Goal: Task Accomplishment & Management: Complete application form

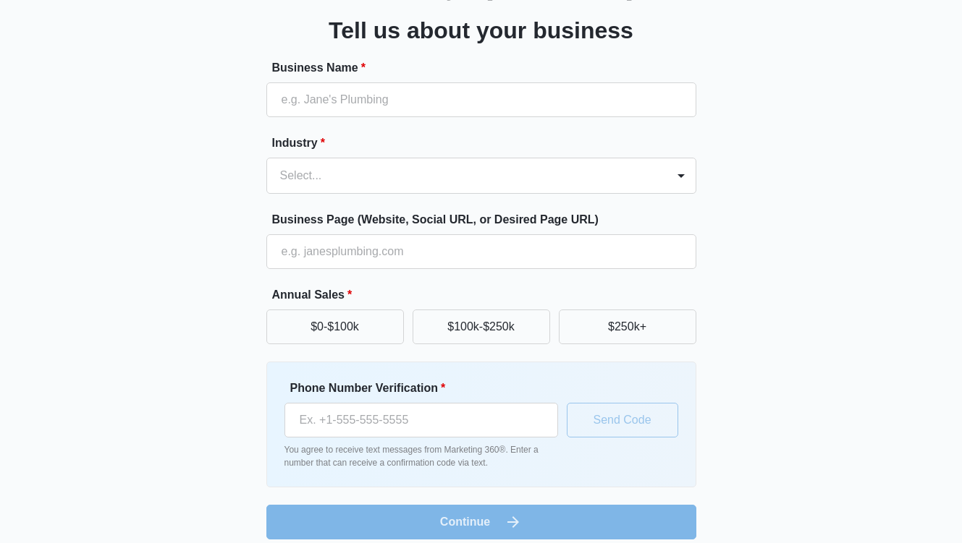
scroll to position [85, 0]
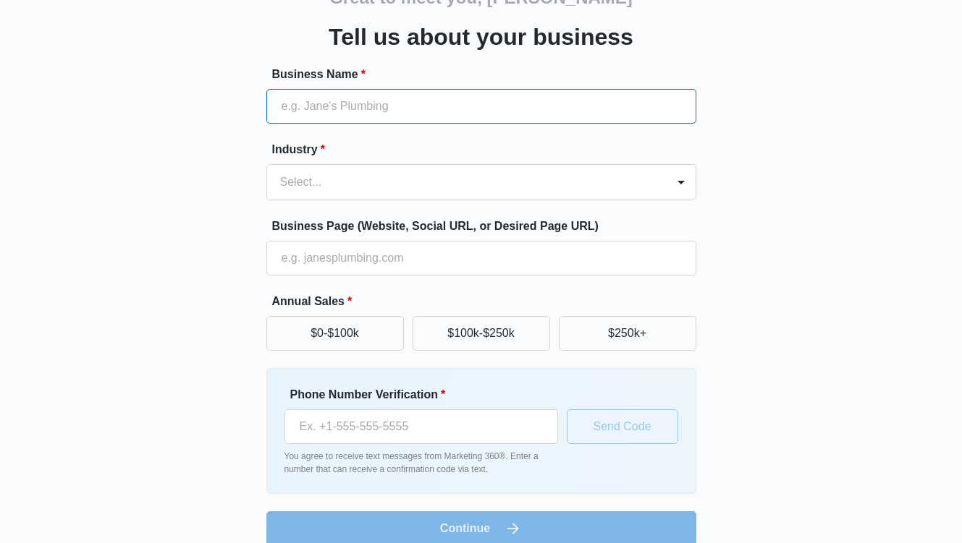
click at [373, 105] on input "Business Name *" at bounding box center [481, 106] width 430 height 35
type input "[PERSON_NAME]"
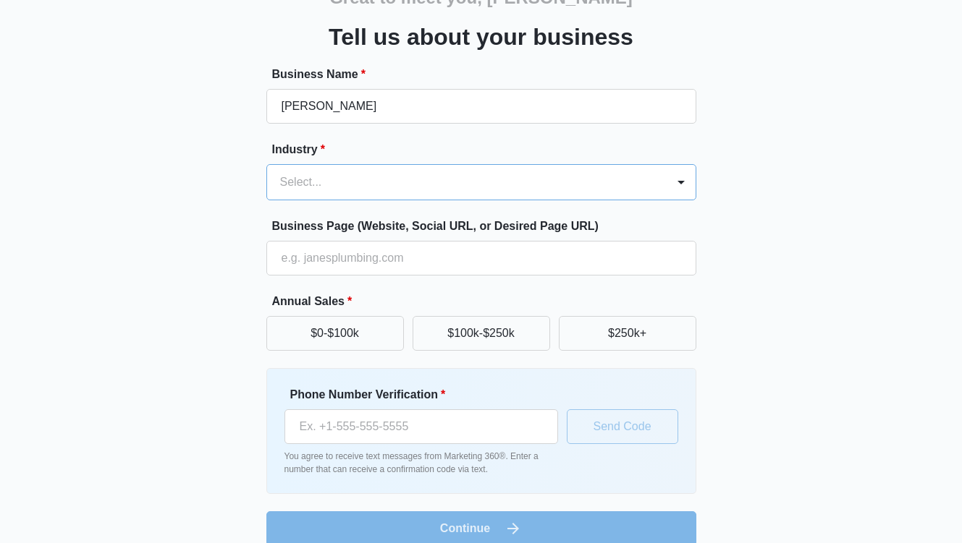
click at [391, 181] on div at bounding box center [464, 182] width 368 height 20
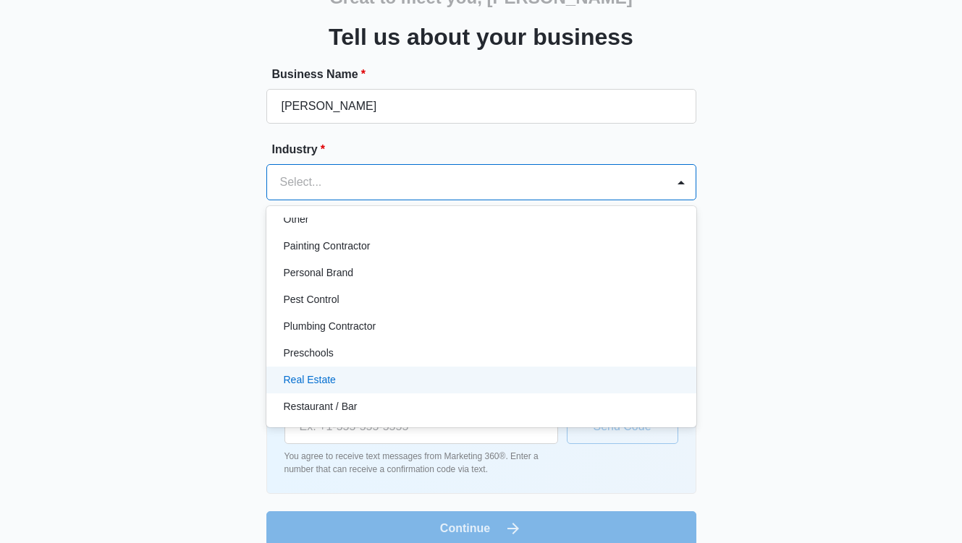
scroll to position [868, 0]
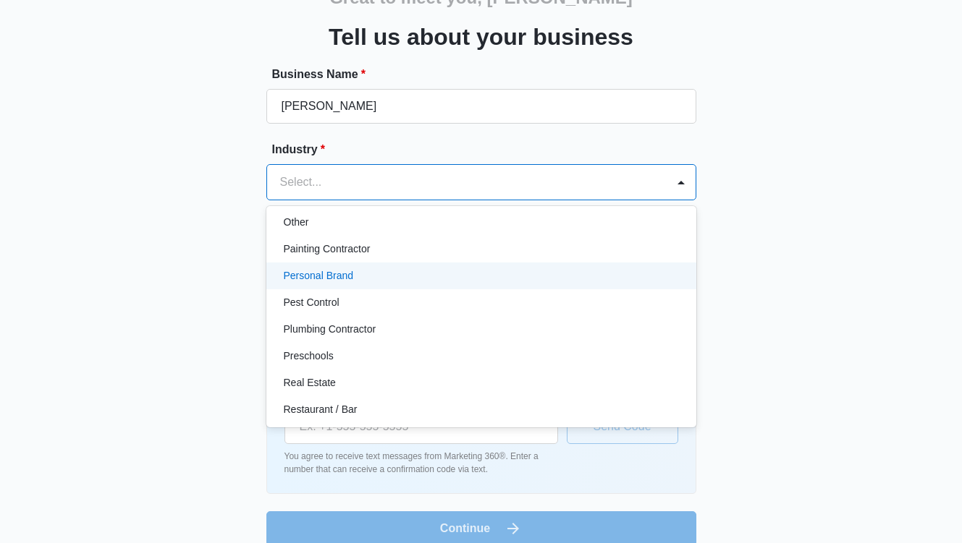
click at [329, 275] on p "Personal Brand" at bounding box center [319, 275] width 70 height 15
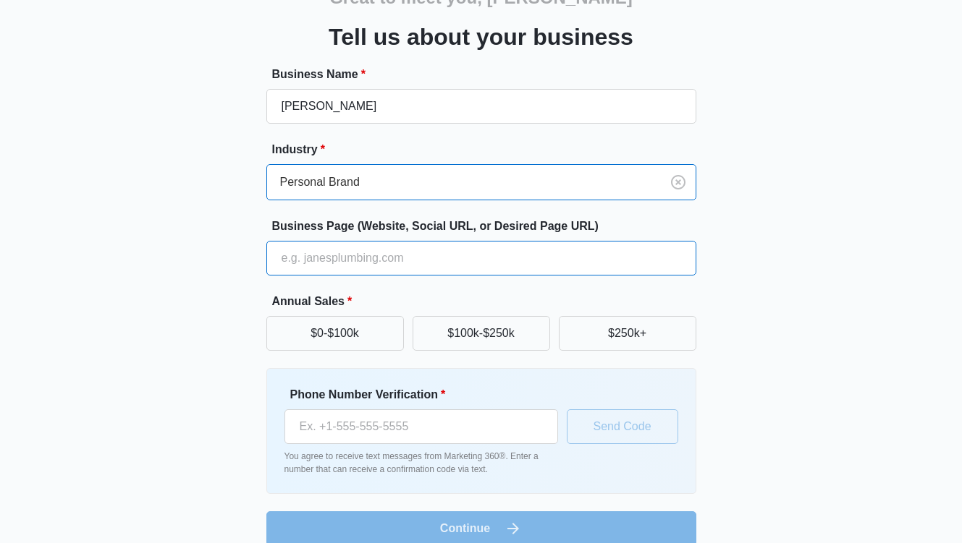
click at [320, 259] on input "Business Page (Website, Social URL, or Desired Page URL)" at bounding box center [481, 258] width 430 height 35
click at [308, 253] on input "Business Page (Website, Social URL, or Desired Page URL)" at bounding box center [481, 258] width 430 height 35
paste input "[URL][DOMAIN_NAME]"
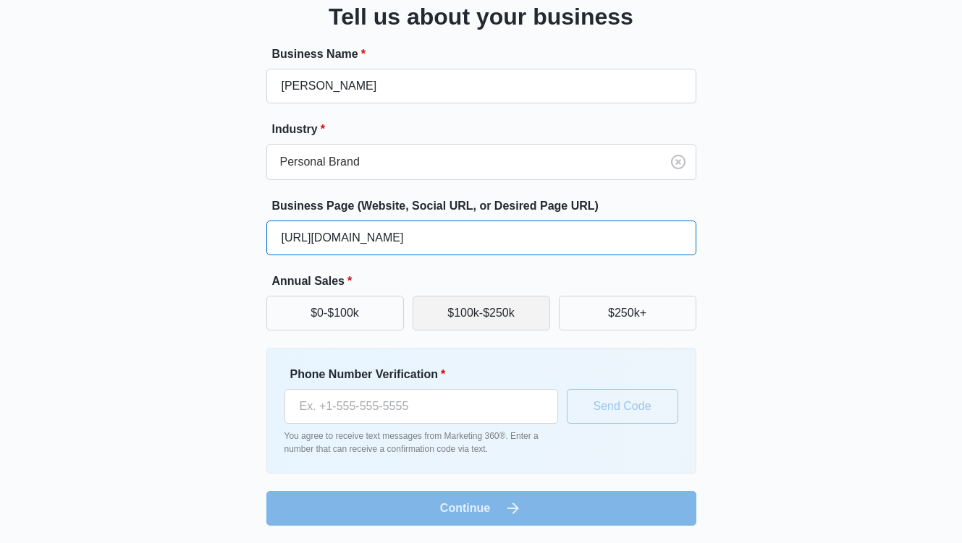
type input "[URL][DOMAIN_NAME]"
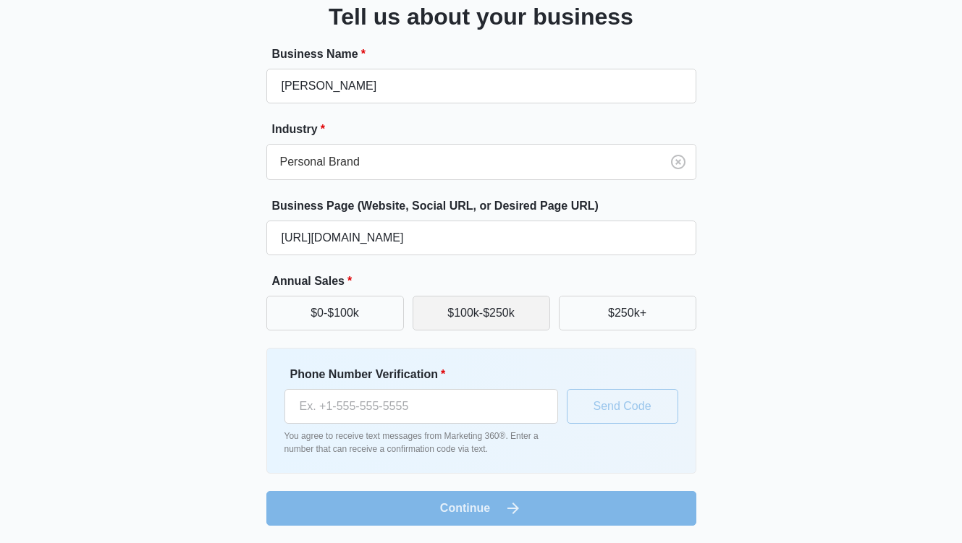
click at [474, 320] on button "$100k-$250k" at bounding box center [480, 313] width 137 height 35
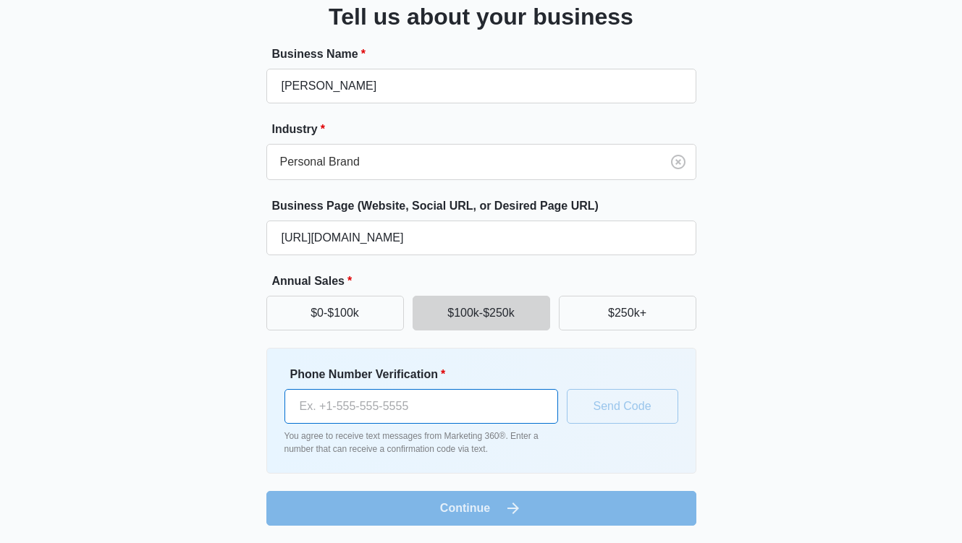
click at [395, 403] on input "Phone Number Verification *" at bounding box center [421, 406] width 274 height 35
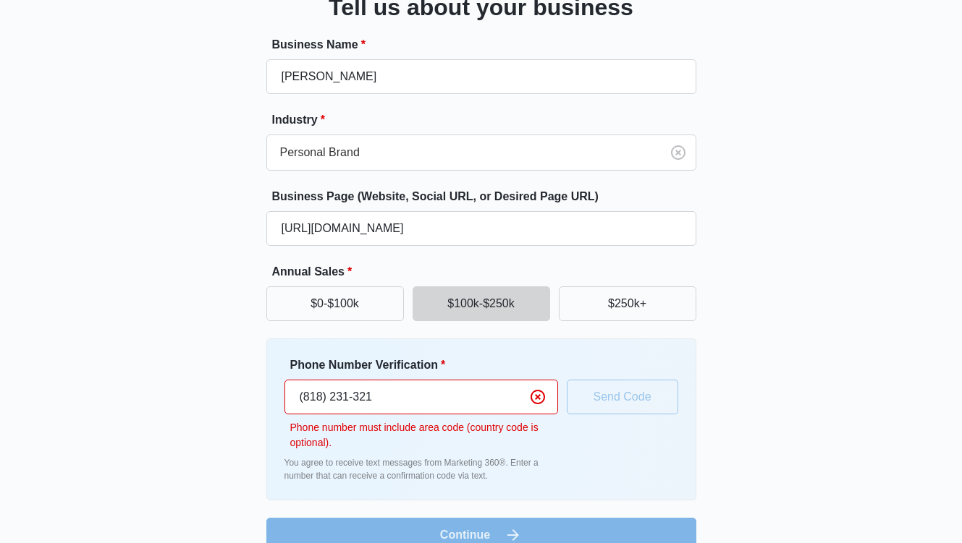
type input "[PHONE_NUMBER]"
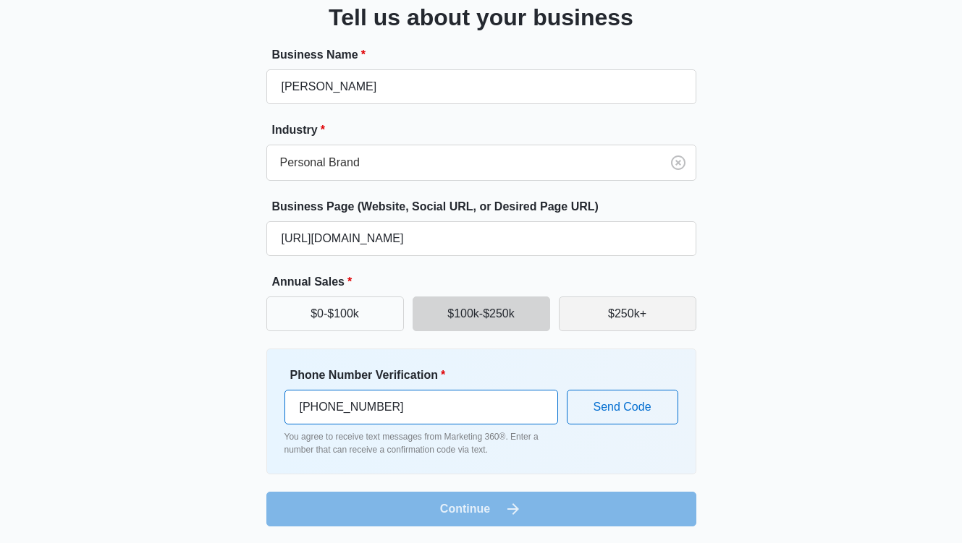
scroll to position [100, 0]
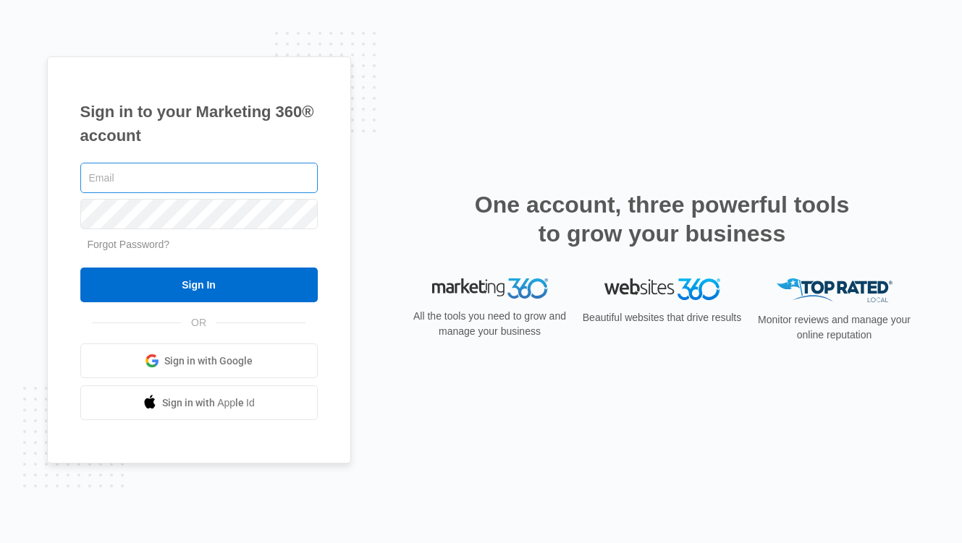
click at [185, 176] on input "text" at bounding box center [198, 178] width 237 height 30
type input "[EMAIL_ADDRESS][DOMAIN_NAME]"
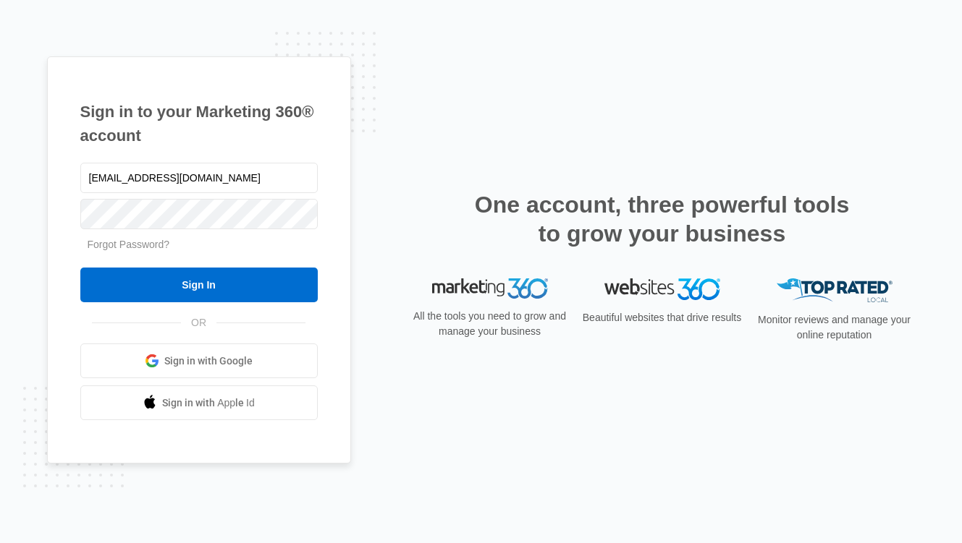
click at [132, 251] on div "Forgot Password?" at bounding box center [198, 244] width 237 height 15
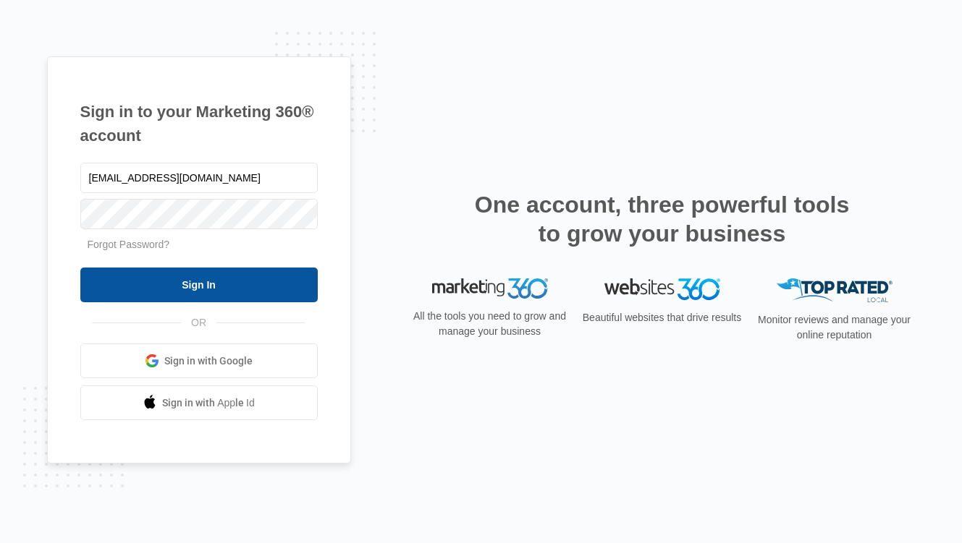
click at [171, 292] on input "Sign In" at bounding box center [198, 285] width 237 height 35
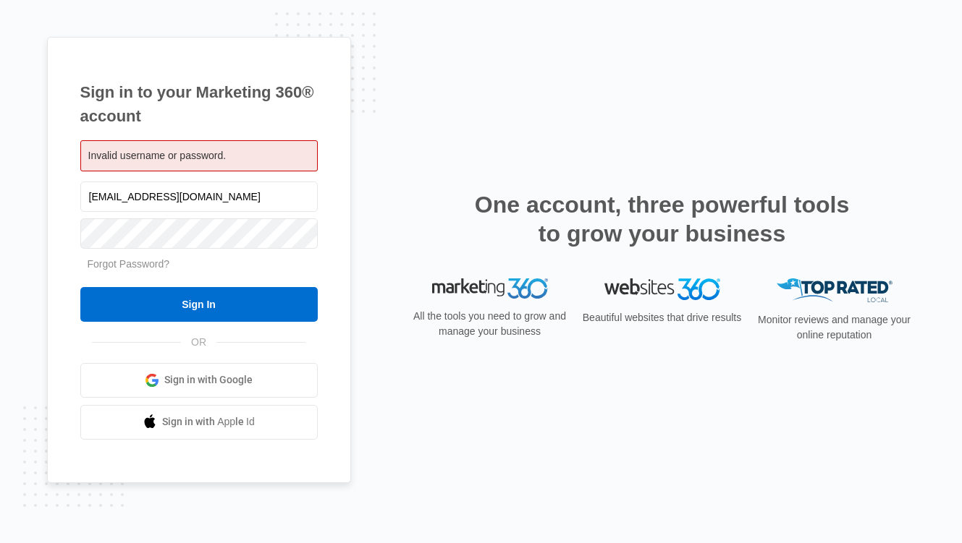
click at [56, 227] on div "Sign in to your Marketing 360® account Invalid username or password. info@colby…" at bounding box center [199, 260] width 304 height 446
click at [80, 287] on input "Sign In" at bounding box center [198, 304] width 237 height 35
